Goal: Transaction & Acquisition: Download file/media

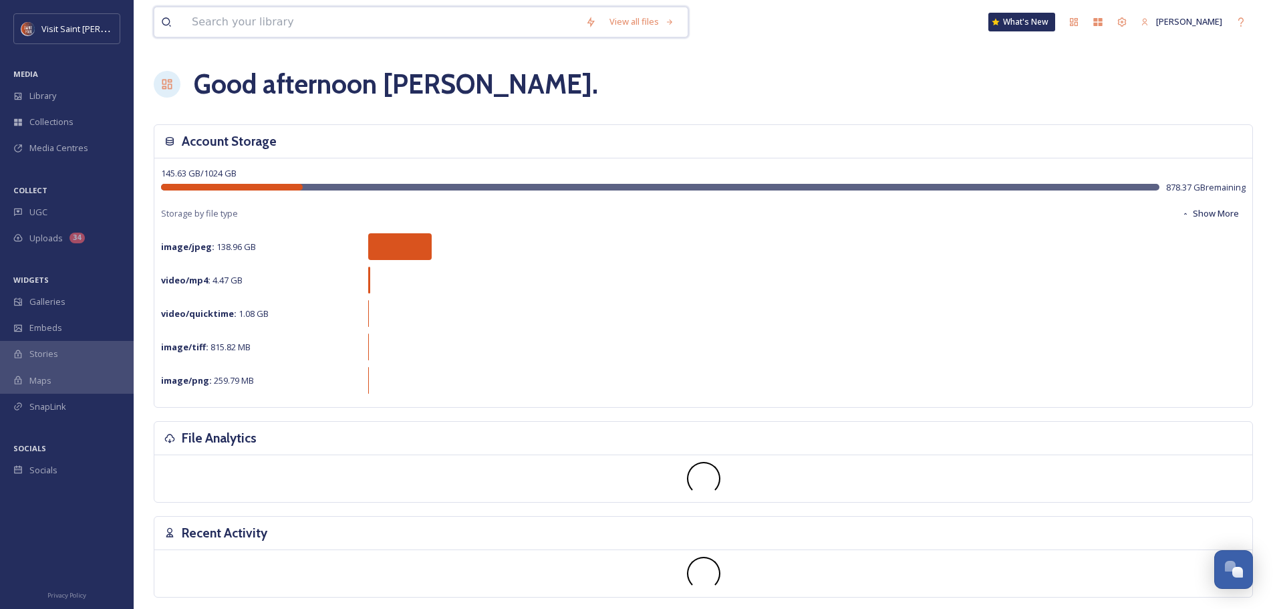
click at [278, 17] on input at bounding box center [382, 21] width 394 height 29
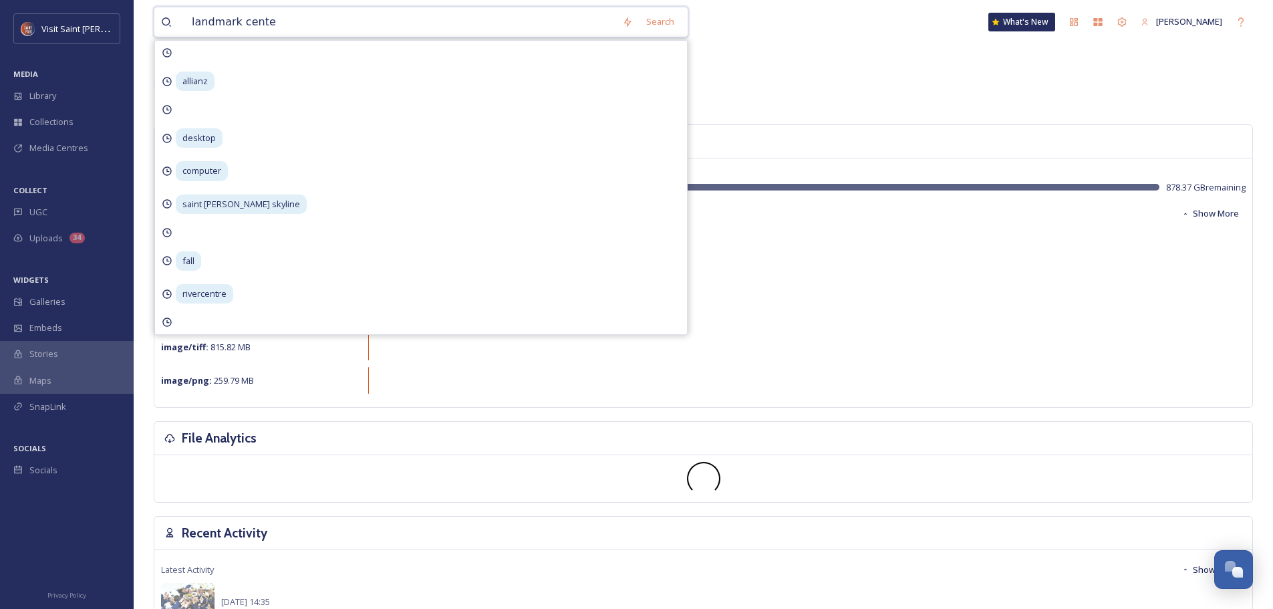
type input "landmark center"
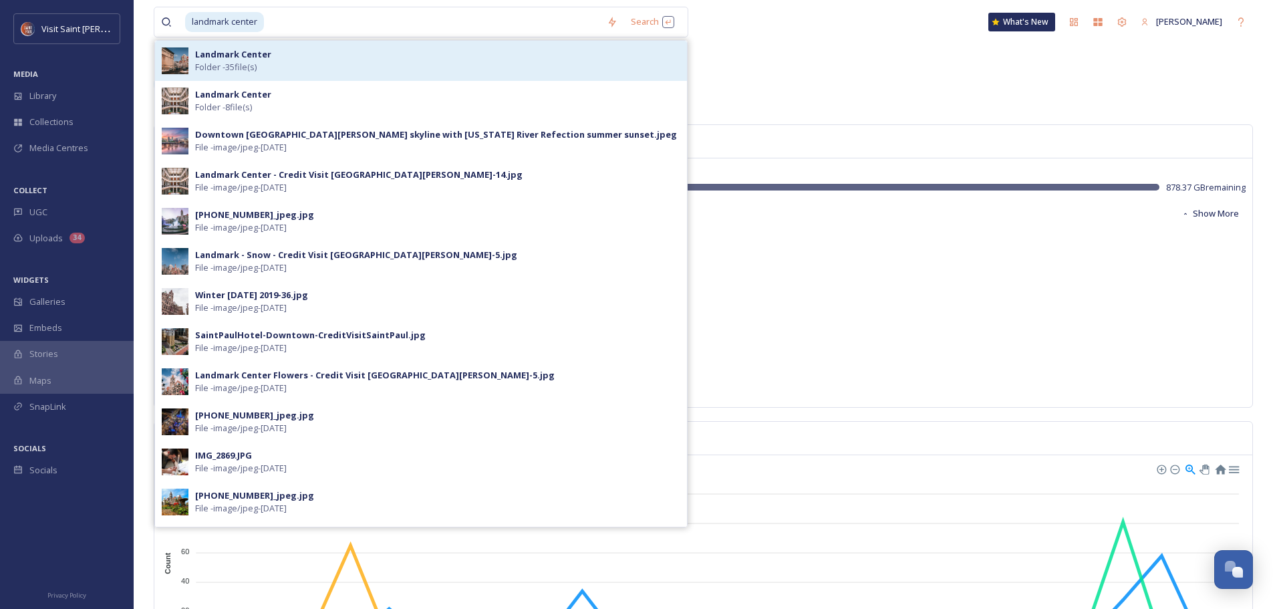
click at [245, 61] on span "Folder - 35 file(s)" at bounding box center [225, 67] width 61 height 13
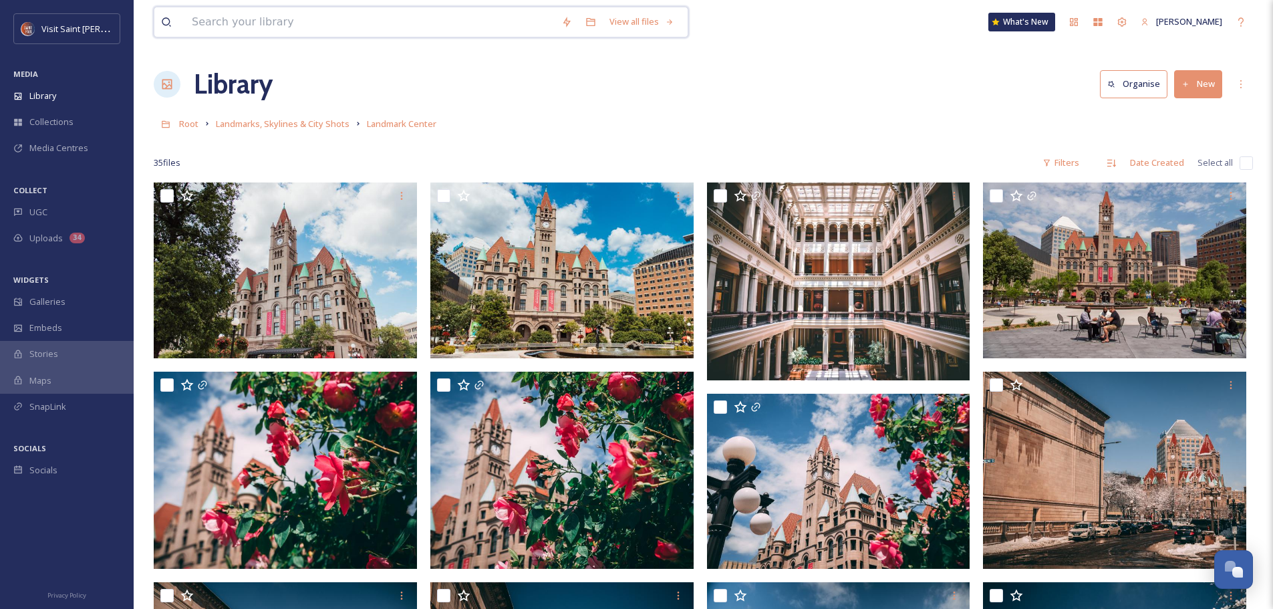
click at [299, 23] on input at bounding box center [370, 21] width 370 height 29
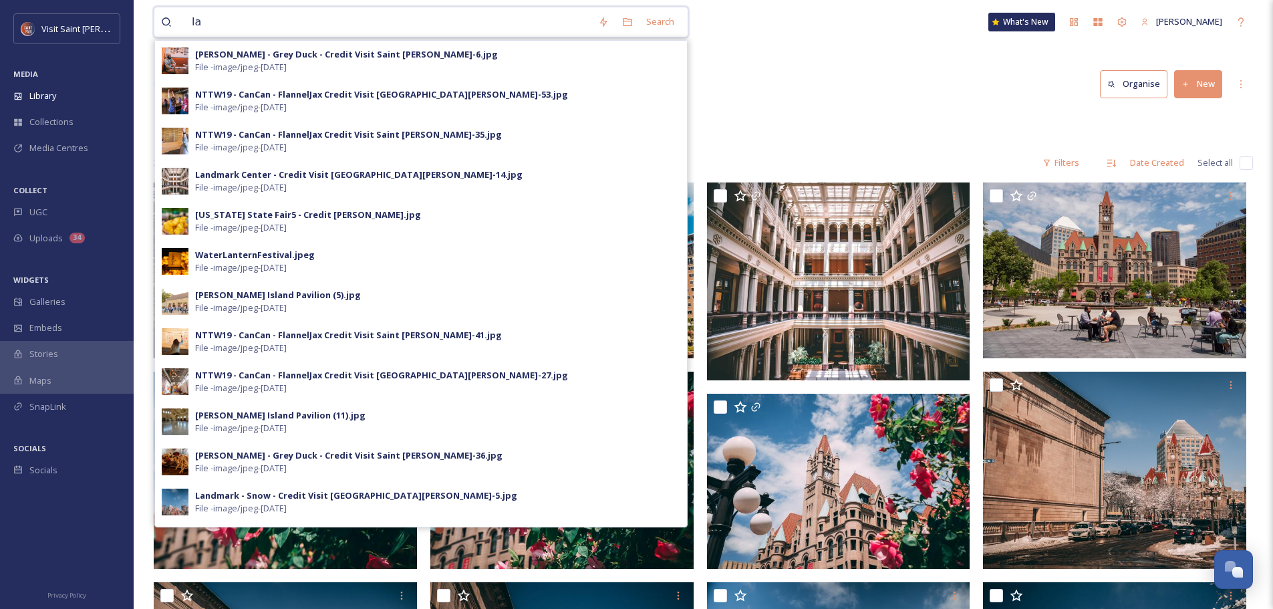
type input "l"
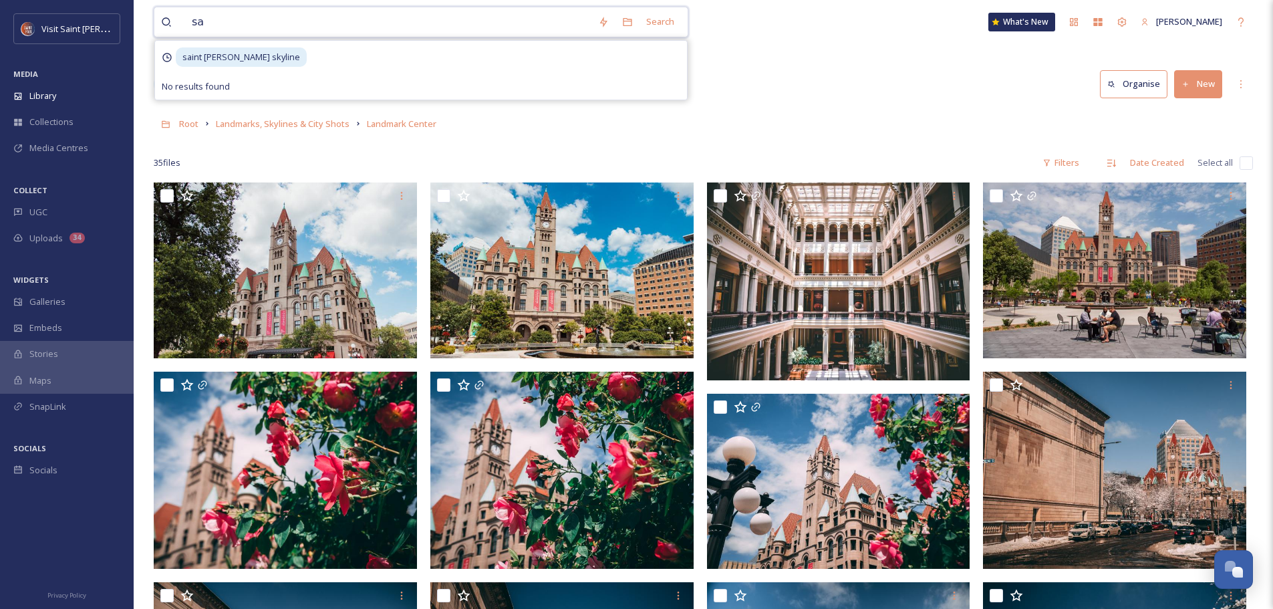
type input "s"
type input "people"
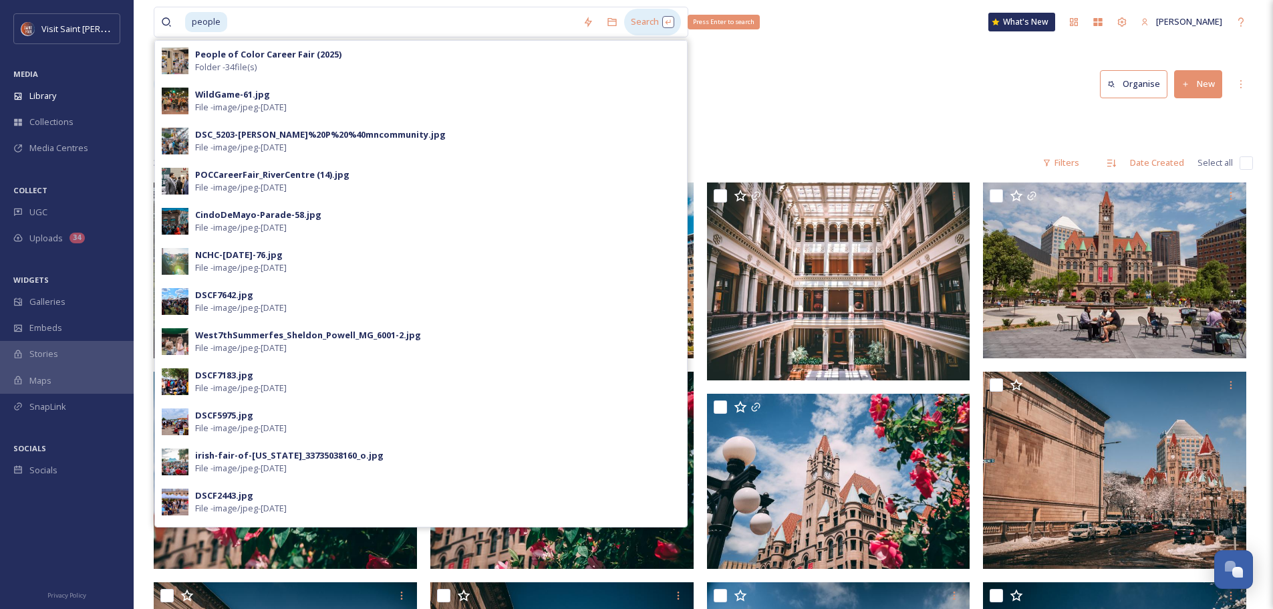
click at [658, 16] on div "Search Press Enter to search" at bounding box center [652, 22] width 57 height 26
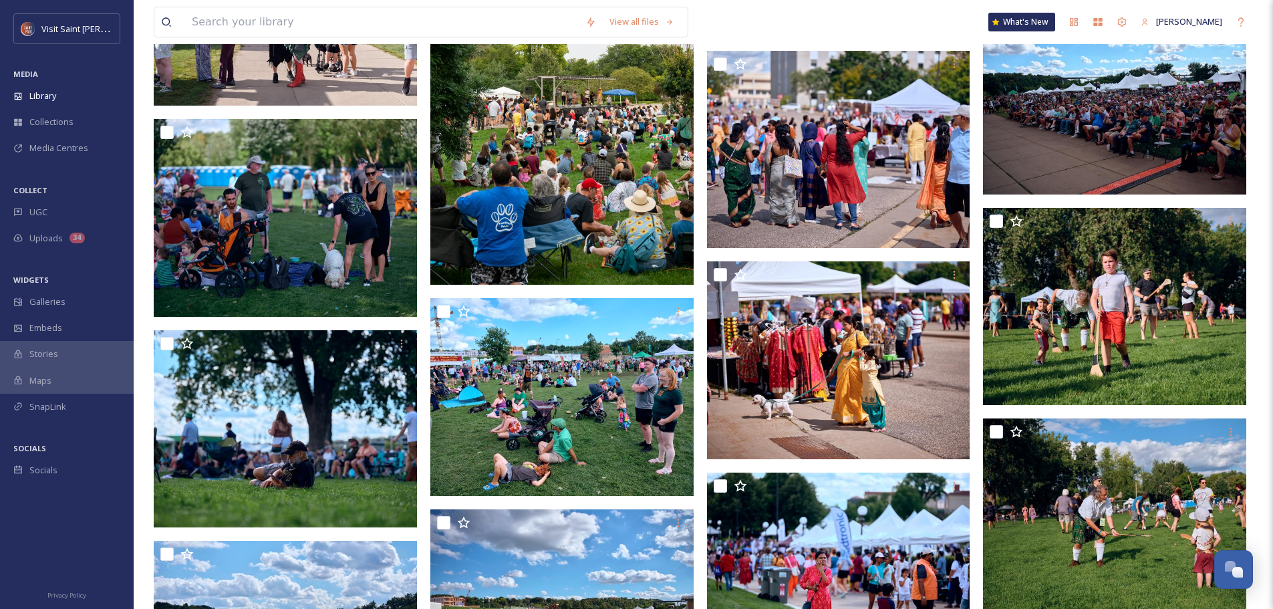
scroll to position [17979, 0]
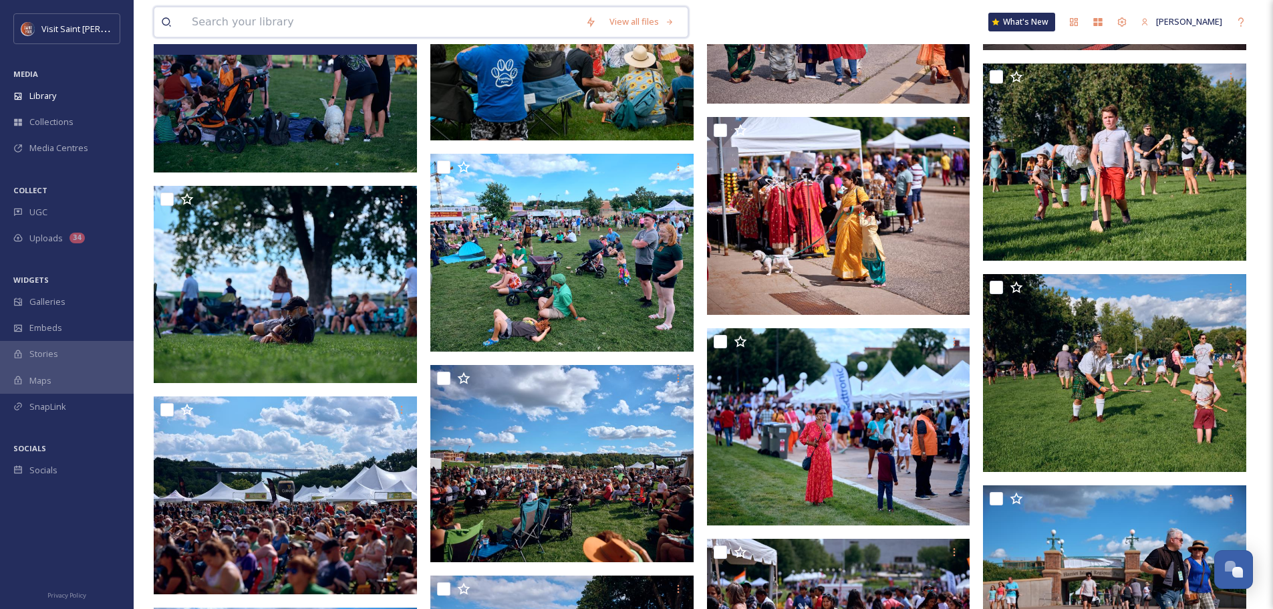
click at [338, 23] on input at bounding box center [382, 21] width 394 height 29
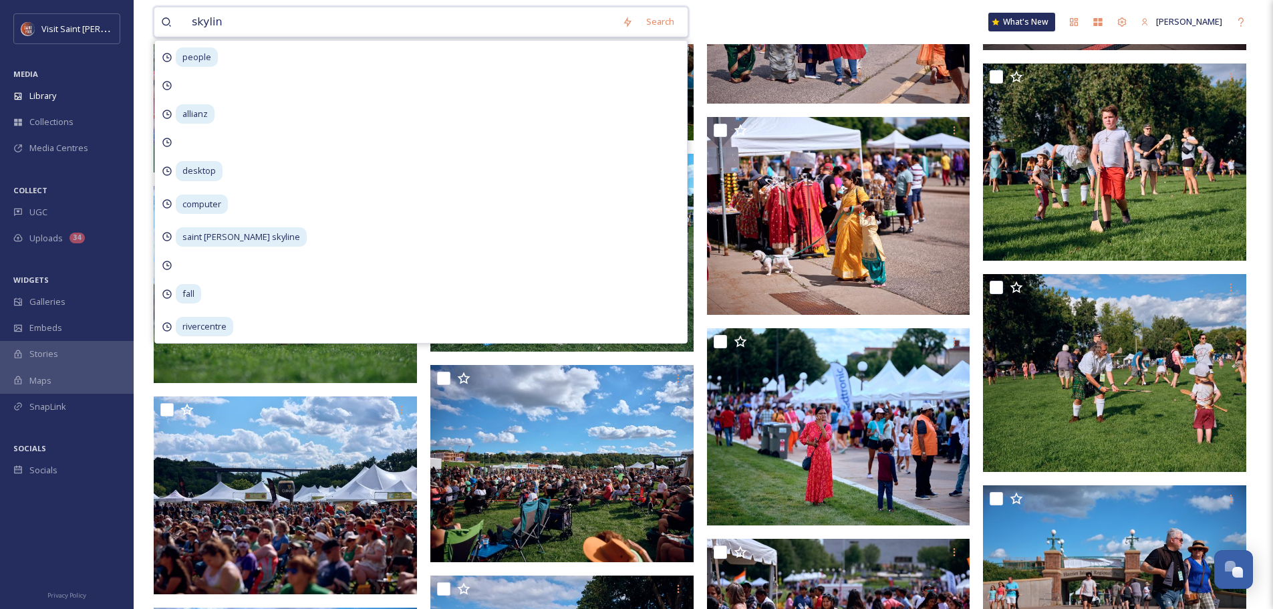
type input "skyline"
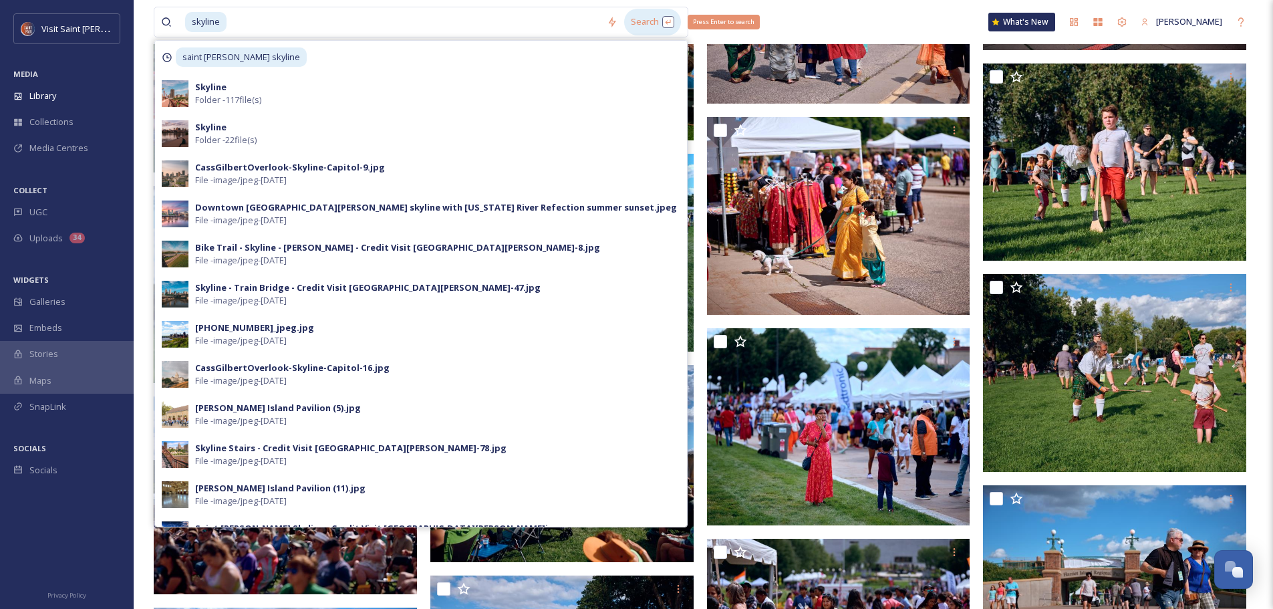
click at [639, 21] on div "Search Press Enter to search" at bounding box center [652, 22] width 57 height 26
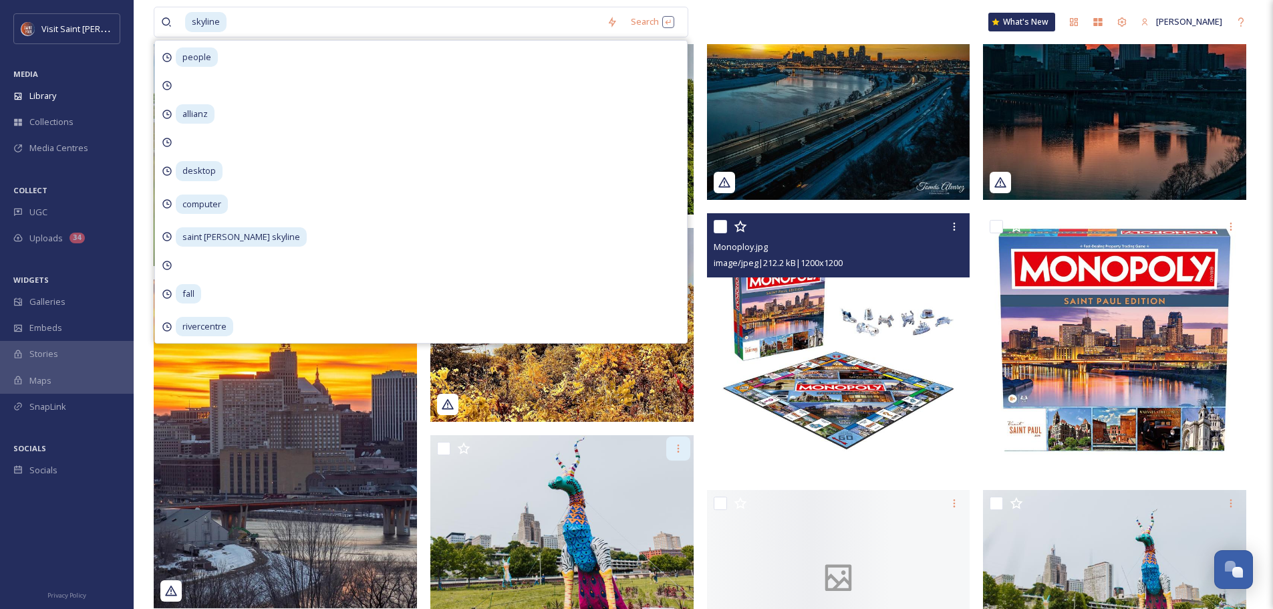
scroll to position [401, 0]
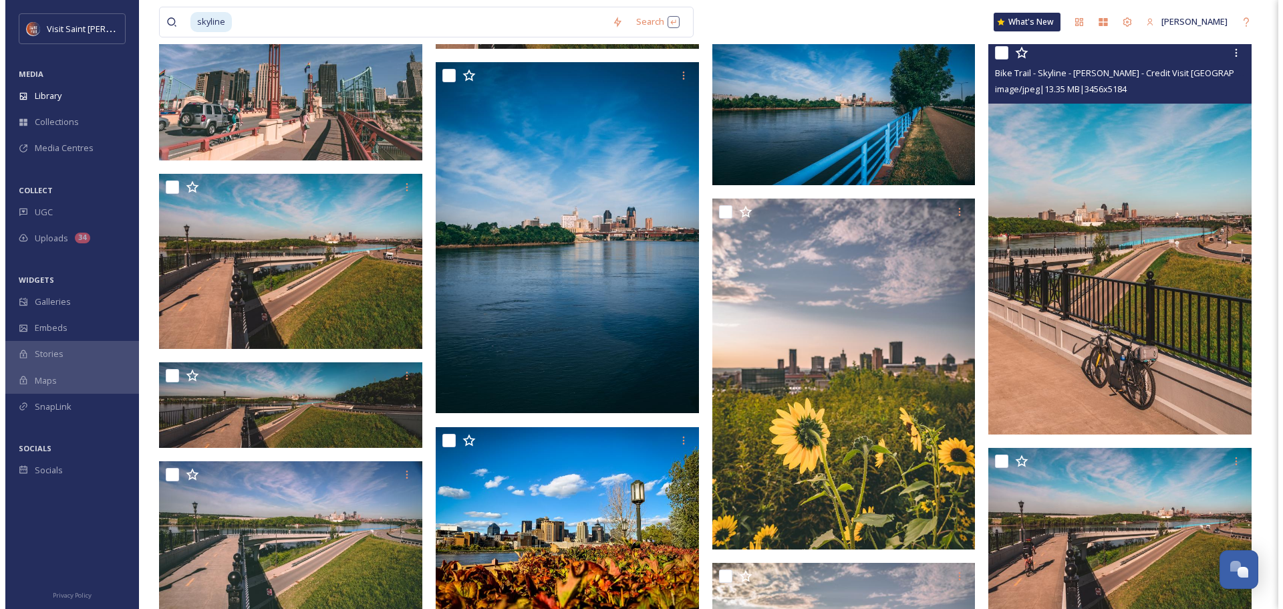
scroll to position [6884, 0]
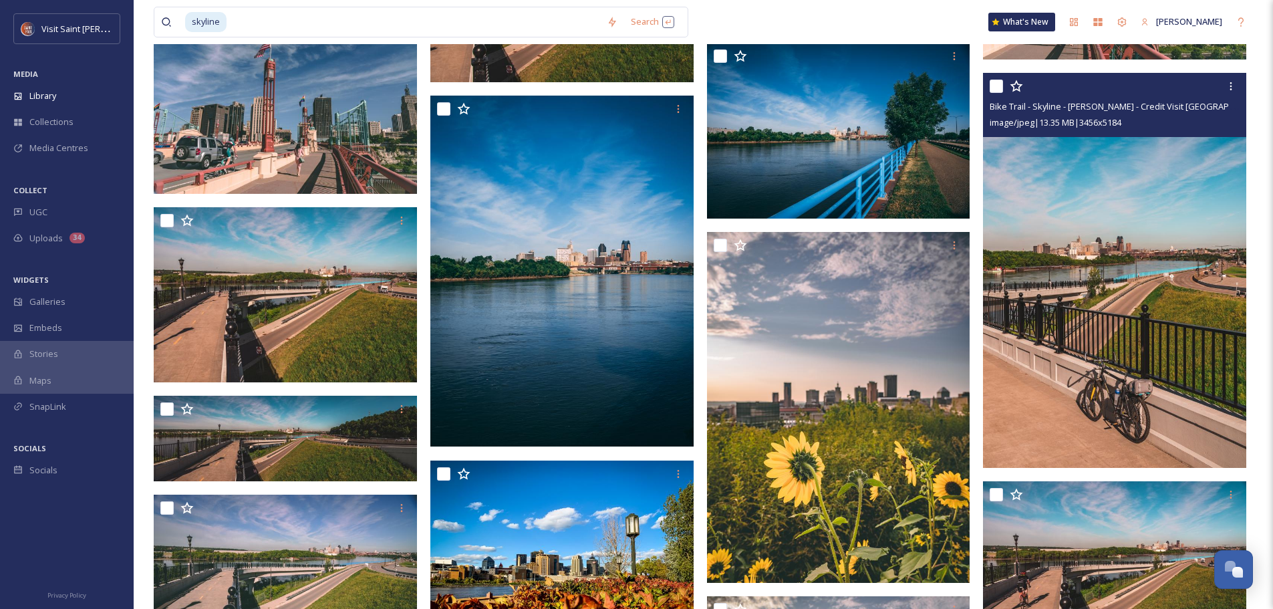
click at [1181, 225] on img at bounding box center [1114, 270] width 263 height 395
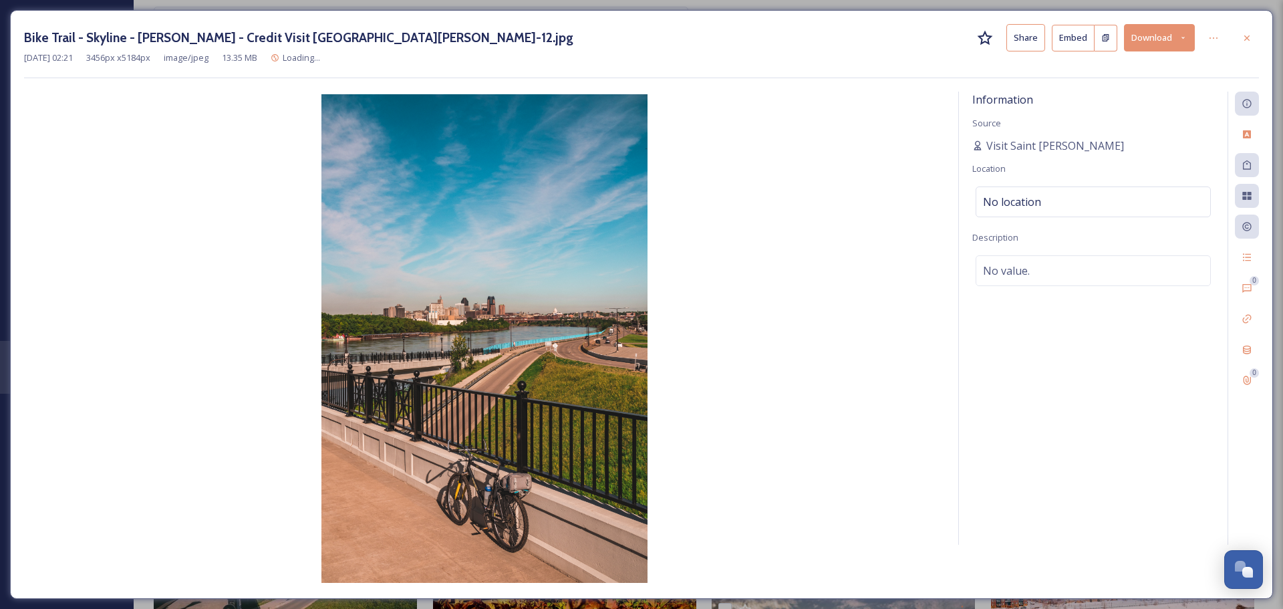
click at [564, 302] on img at bounding box center [484, 338] width 921 height 489
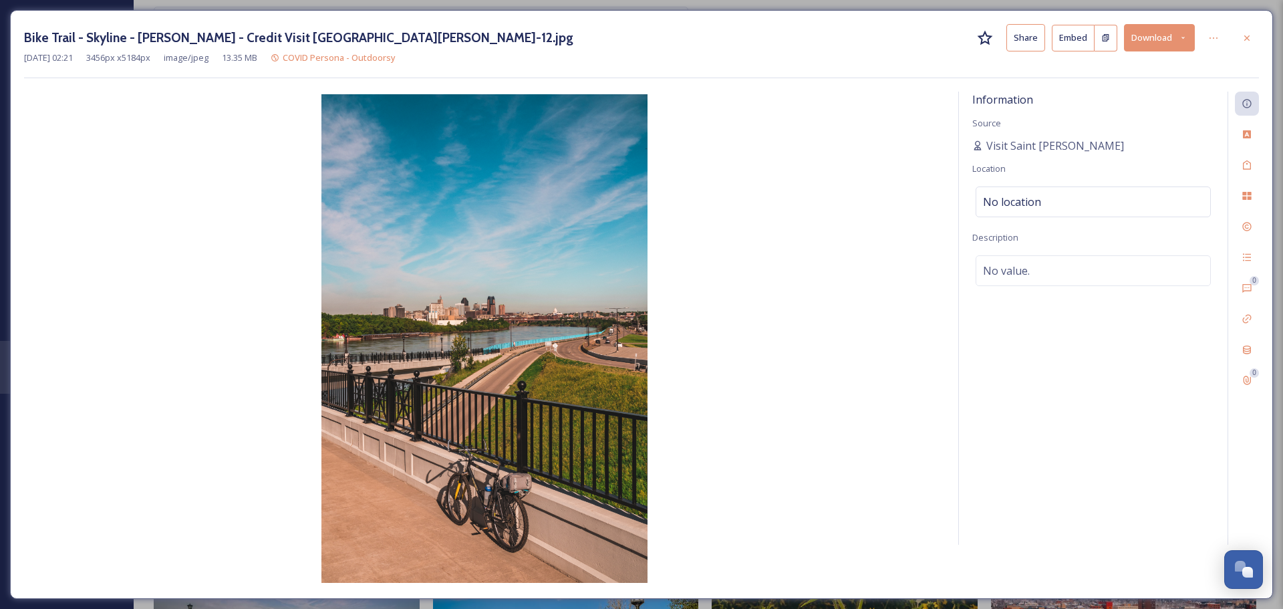
click at [1134, 40] on button "Download" at bounding box center [1159, 37] width 71 height 27
click at [1112, 72] on span "Download Original (3456 x 5184)" at bounding box center [1124, 68] width 126 height 13
